Goal: Transaction & Acquisition: Subscribe to service/newsletter

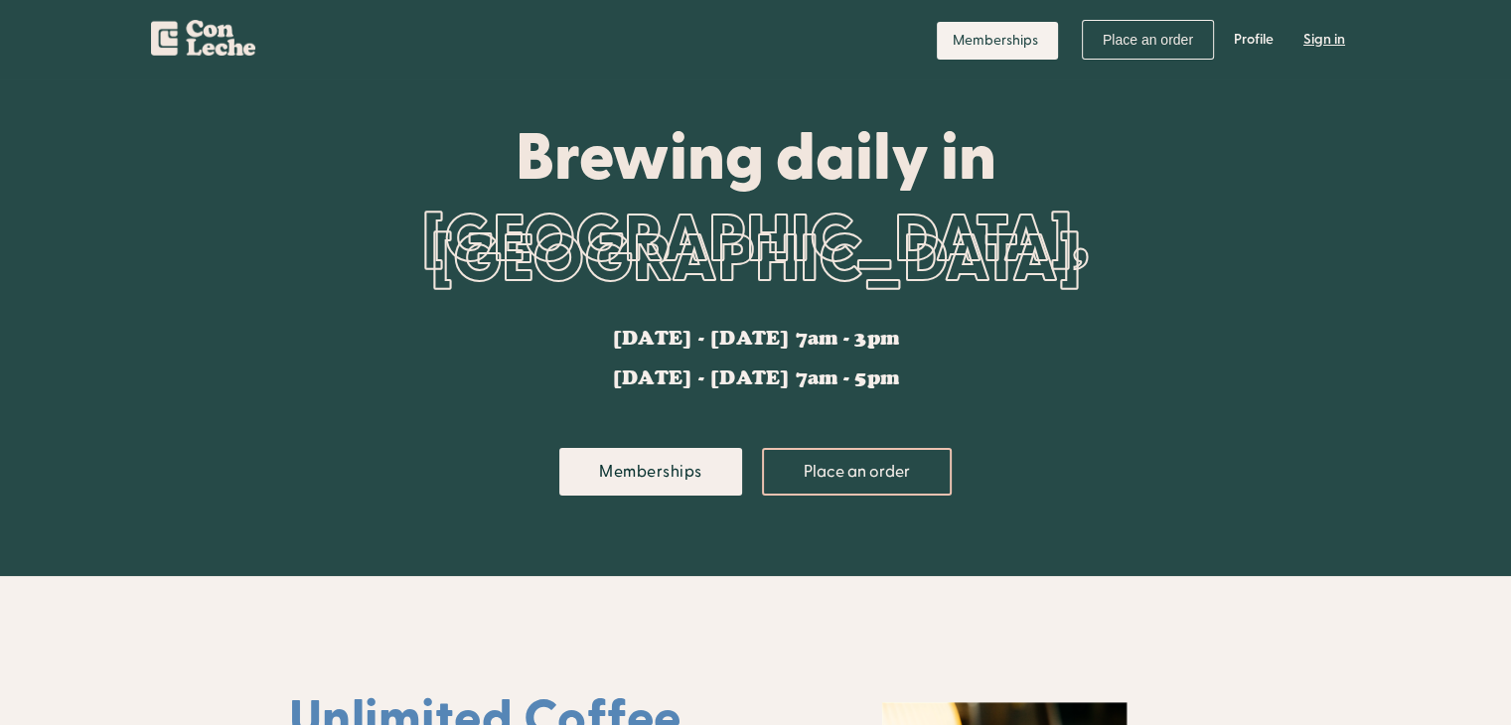
click at [1311, 32] on link "Sign in" at bounding box center [1324, 40] width 72 height 60
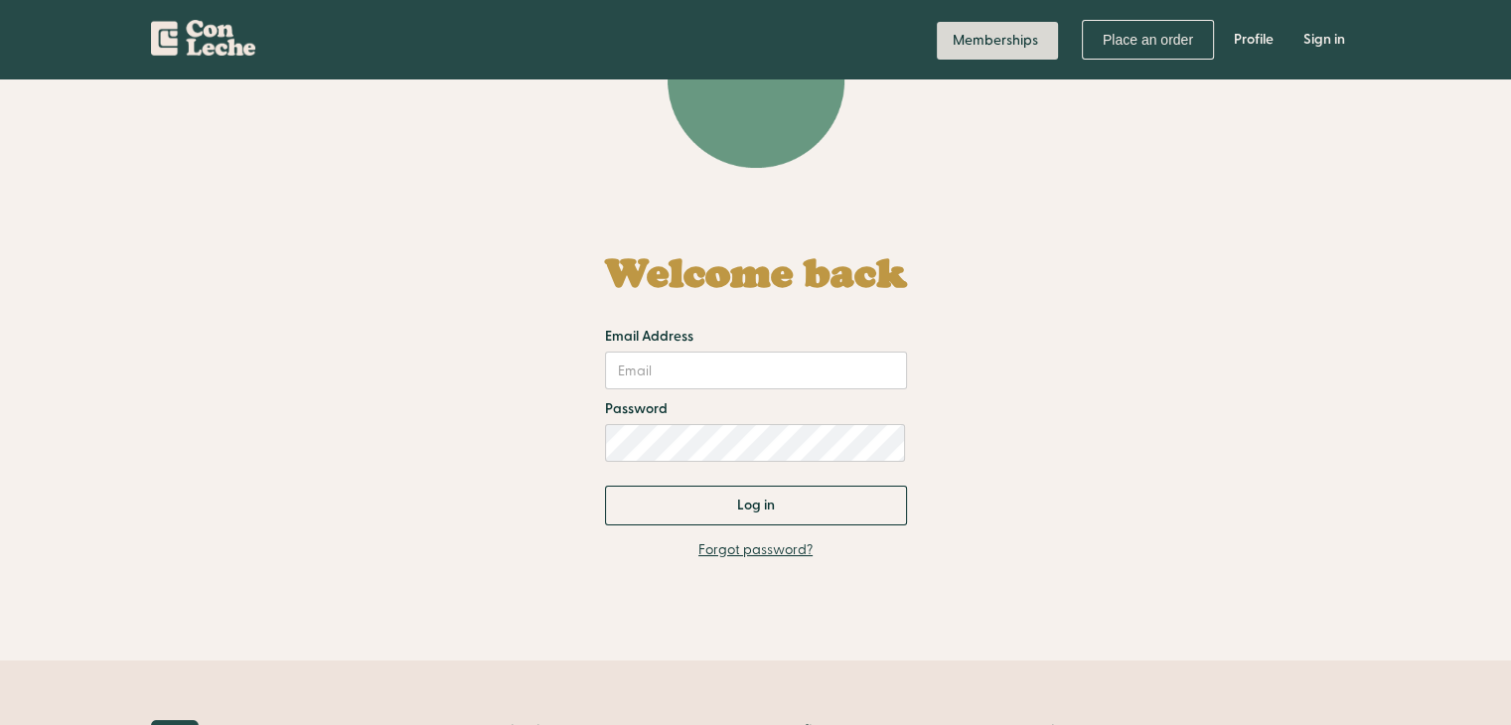
click at [1014, 33] on link "Memberships" at bounding box center [997, 41] width 121 height 38
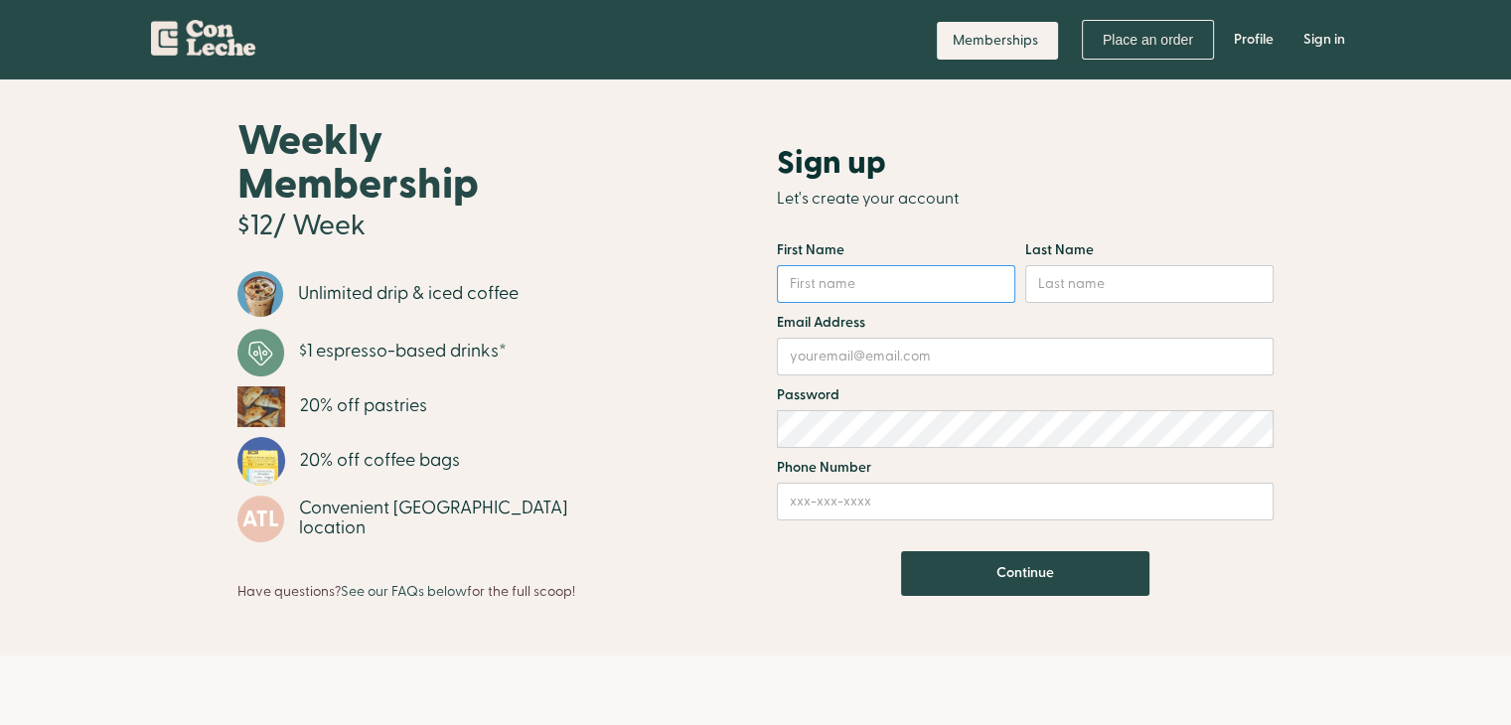
click at [889, 286] on input "Email Form" at bounding box center [896, 284] width 238 height 38
type input "[PERSON_NAME]"
type input "sandkuhl"
type input "[EMAIL_ADDRESS][DOMAIN_NAME]"
type input "7278713929"
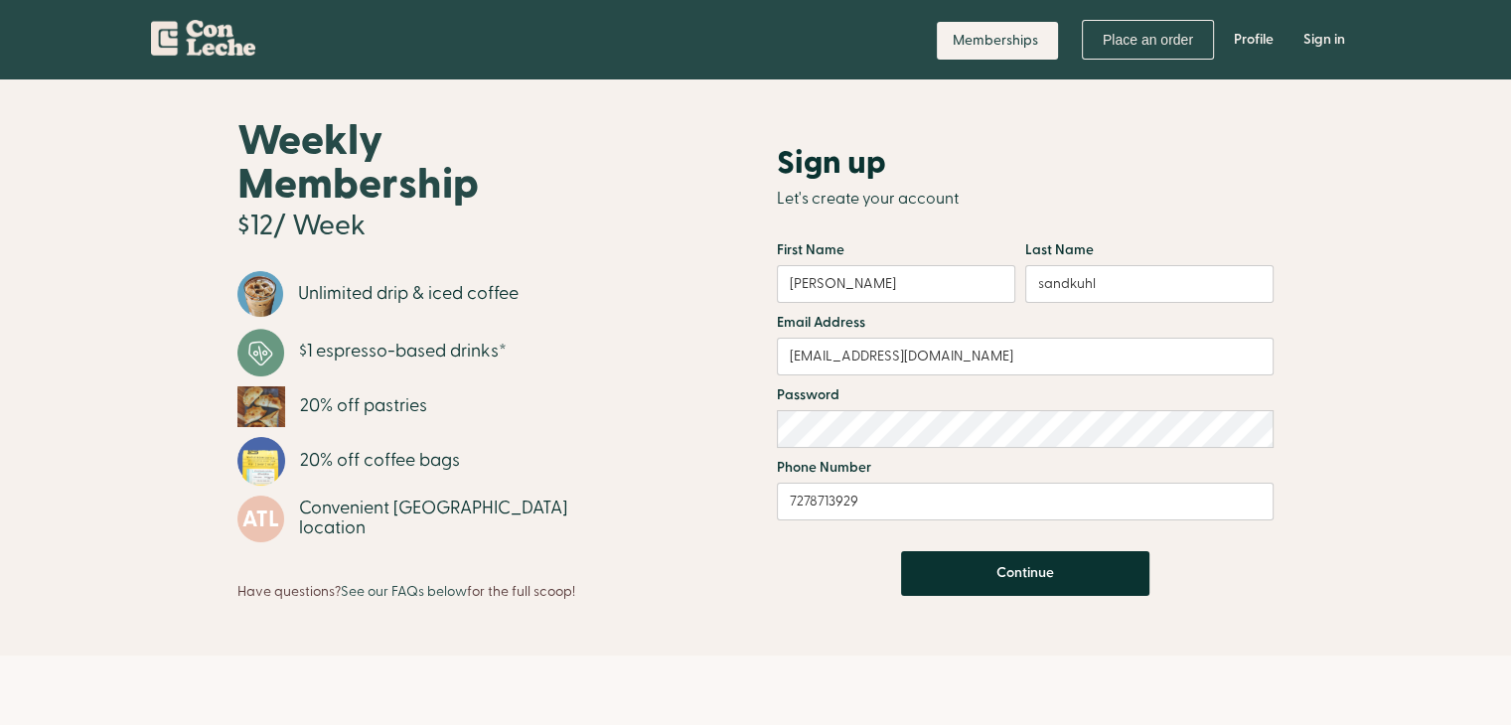
click at [990, 588] on input "Continue" at bounding box center [1025, 573] width 248 height 45
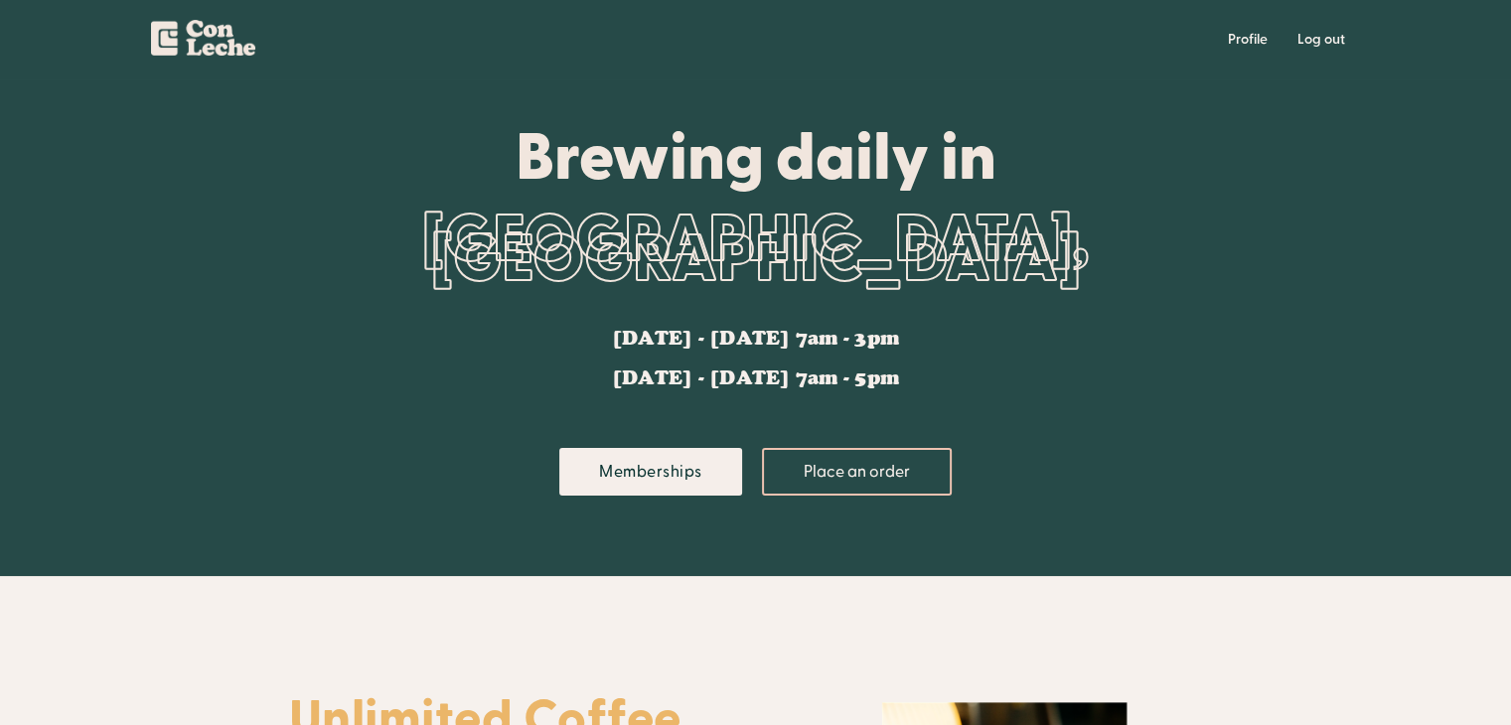
click at [191, 33] on img "home" at bounding box center [203, 34] width 104 height 43
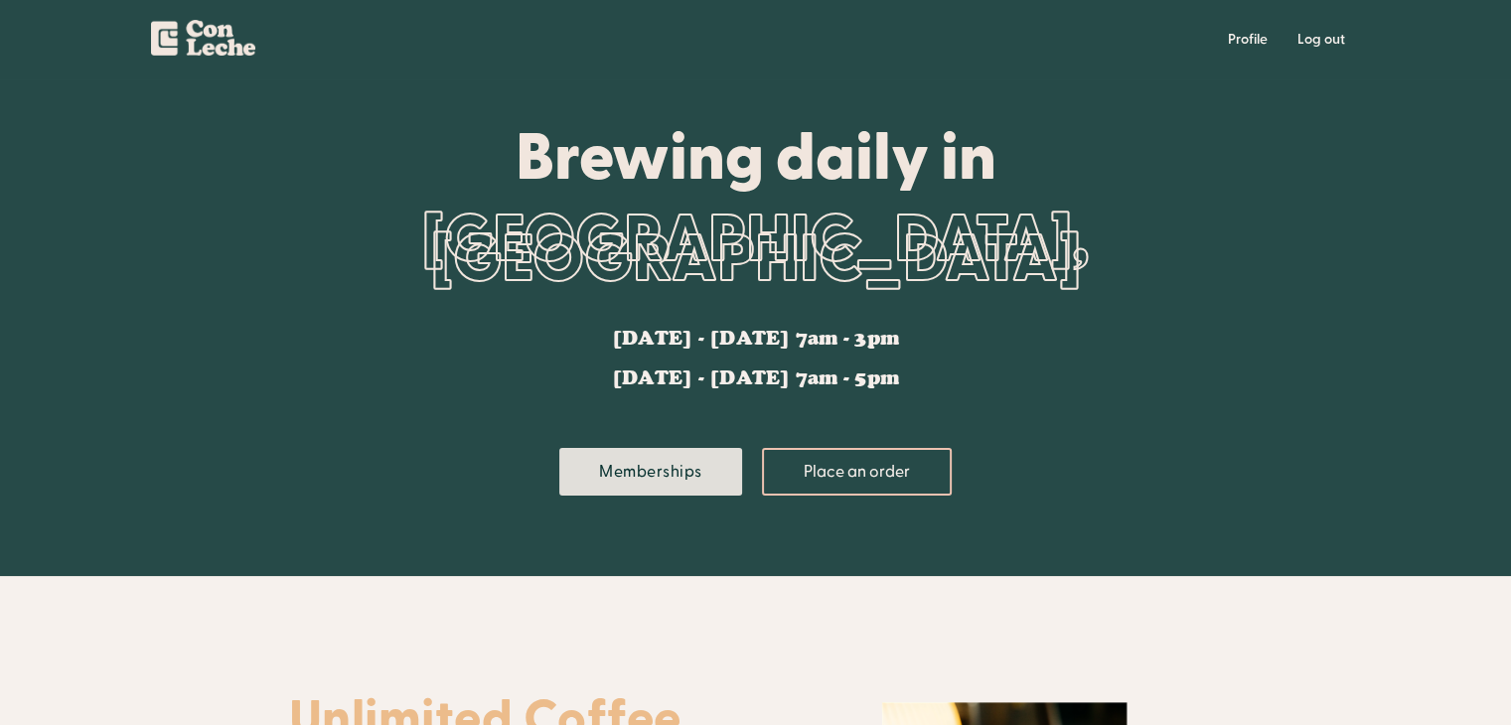
click at [697, 463] on link "Memberships" at bounding box center [650, 472] width 183 height 48
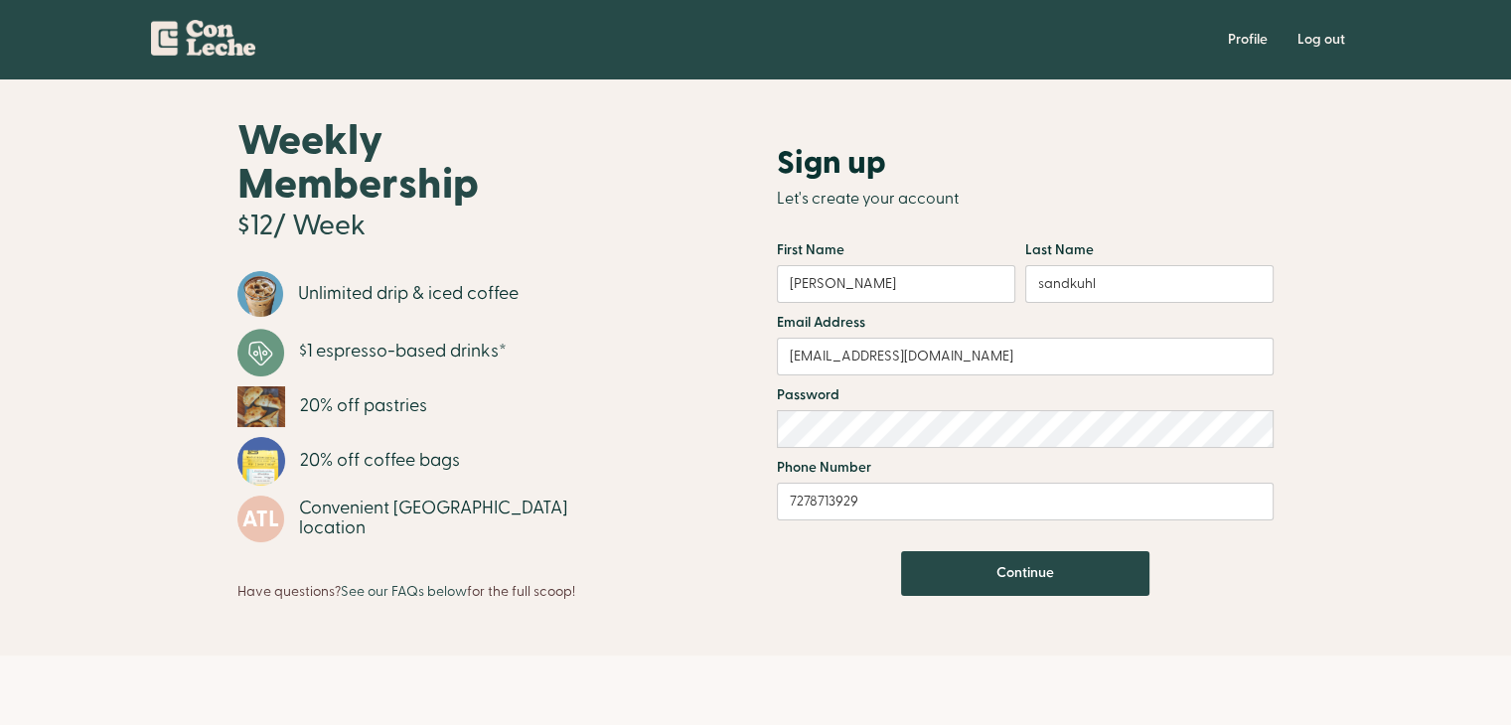
click at [1327, 196] on div "Weekly Membership $12/ Week Unlimited drip & iced coffee $1 espresso-based drin…" at bounding box center [755, 367] width 1209 height 497
click at [1401, 162] on div "Weekly Membership $12/ Week Unlimited drip & iced coffee $1 espresso-based drin…" at bounding box center [755, 367] width 1511 height 576
